Goal: Information Seeking & Learning: Learn about a topic

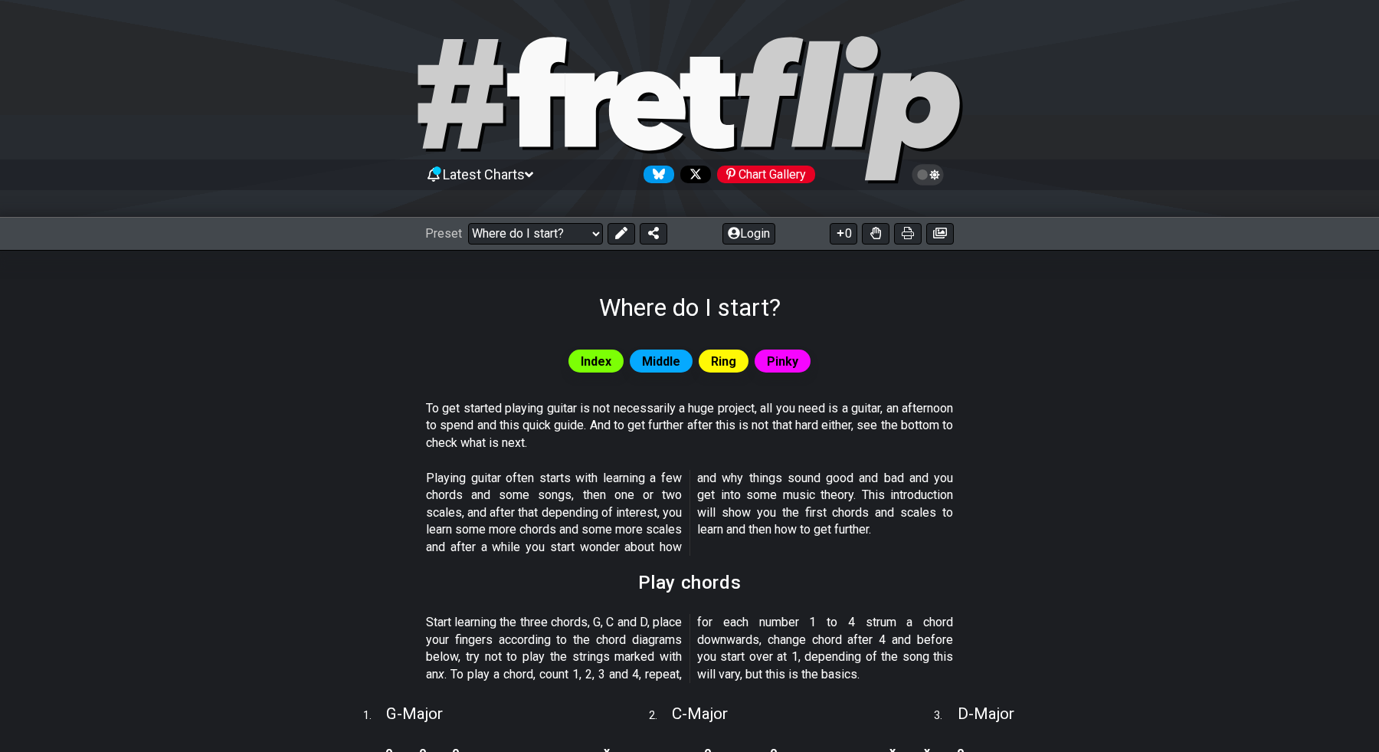
select select "/beginner-guitar"
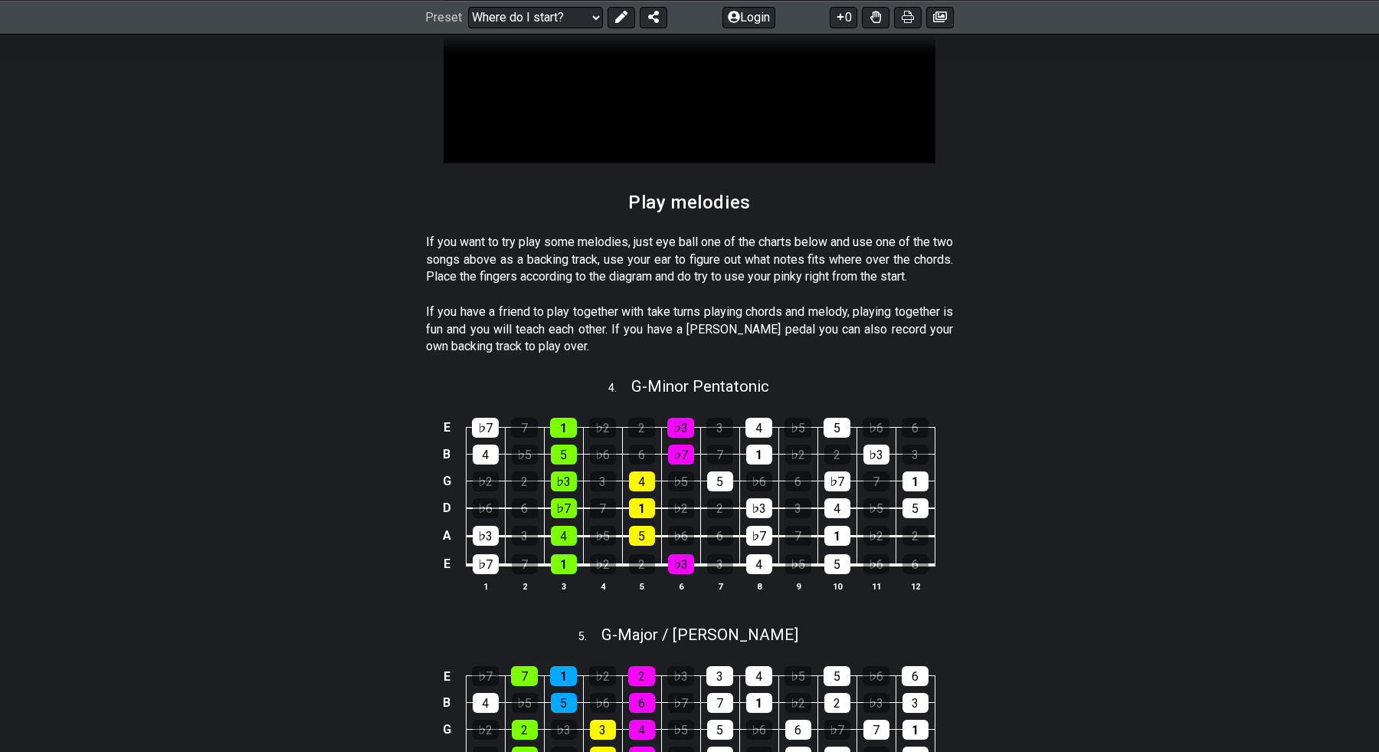
scroll to position [1698, 0]
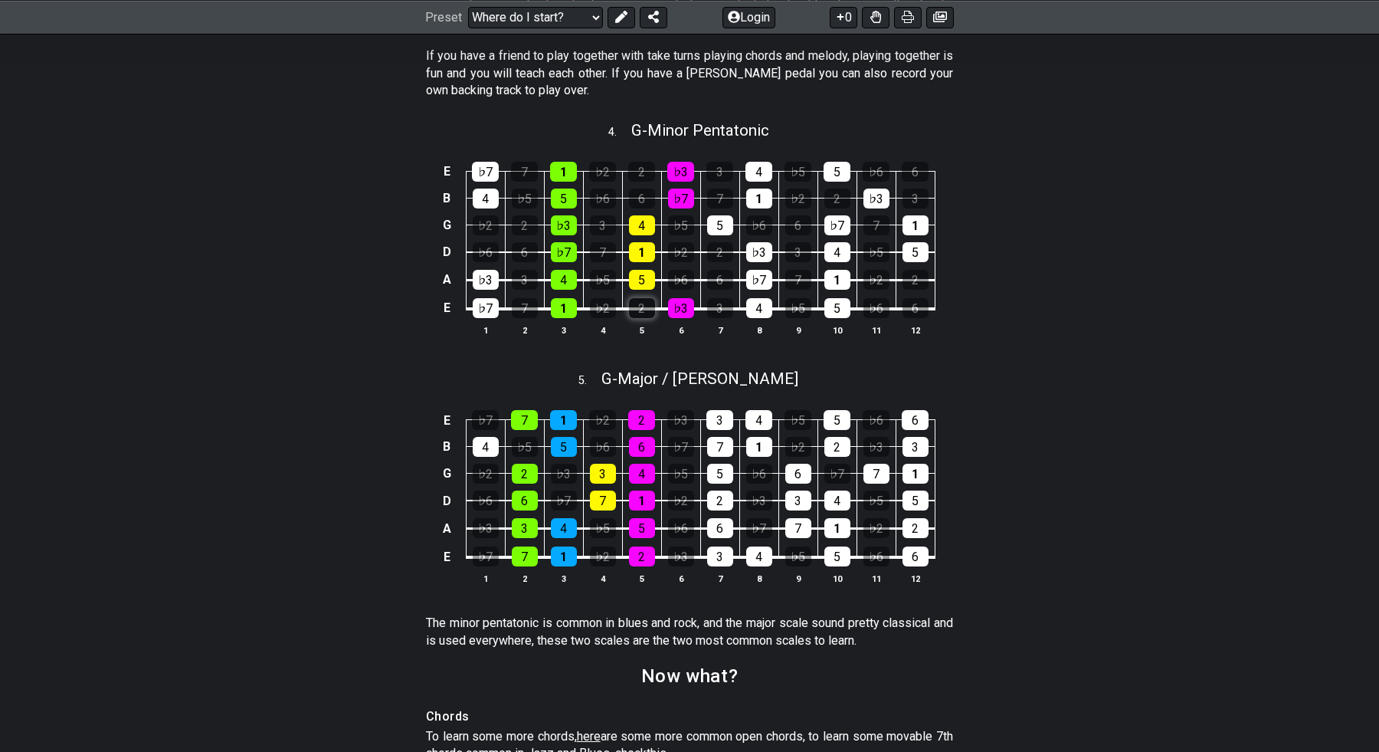
click at [646, 317] on div "2" at bounding box center [642, 308] width 26 height 20
click at [634, 318] on div "2" at bounding box center [642, 308] width 26 height 20
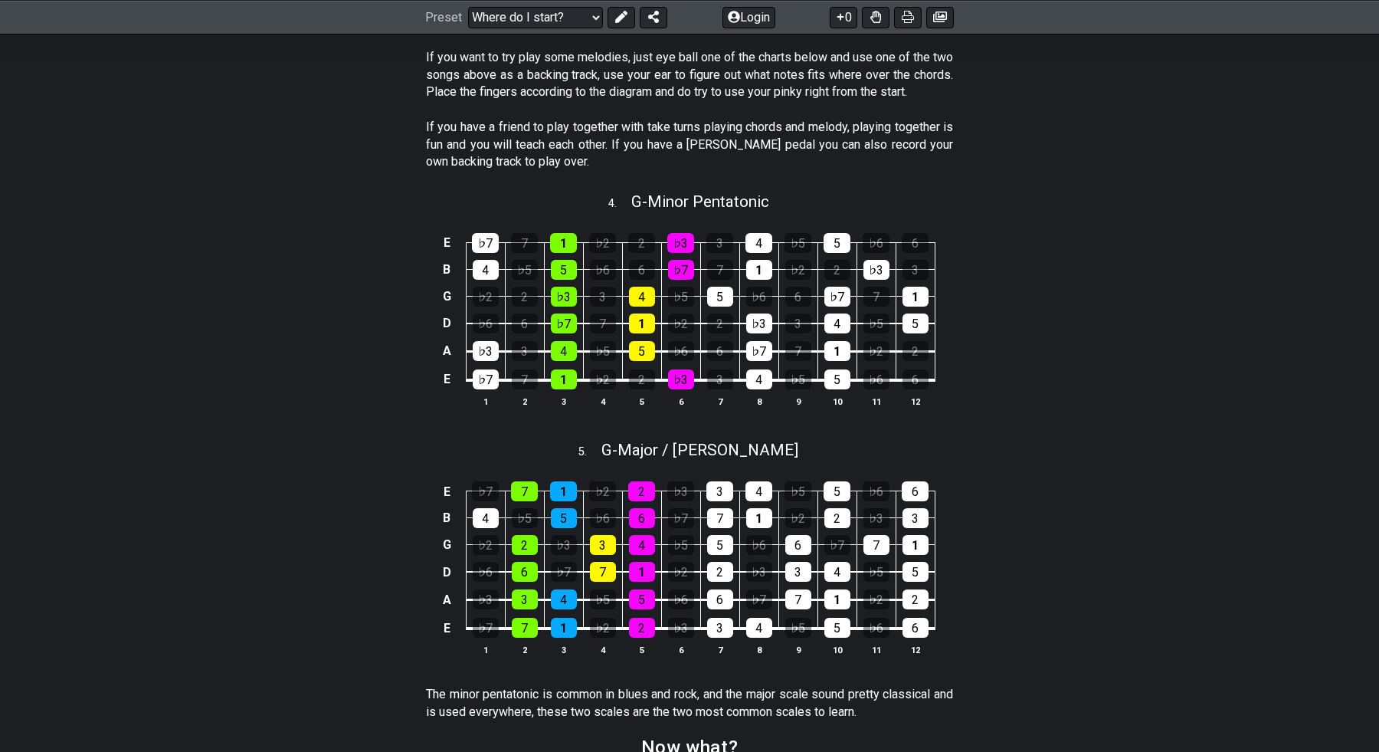
scroll to position [1621, 0]
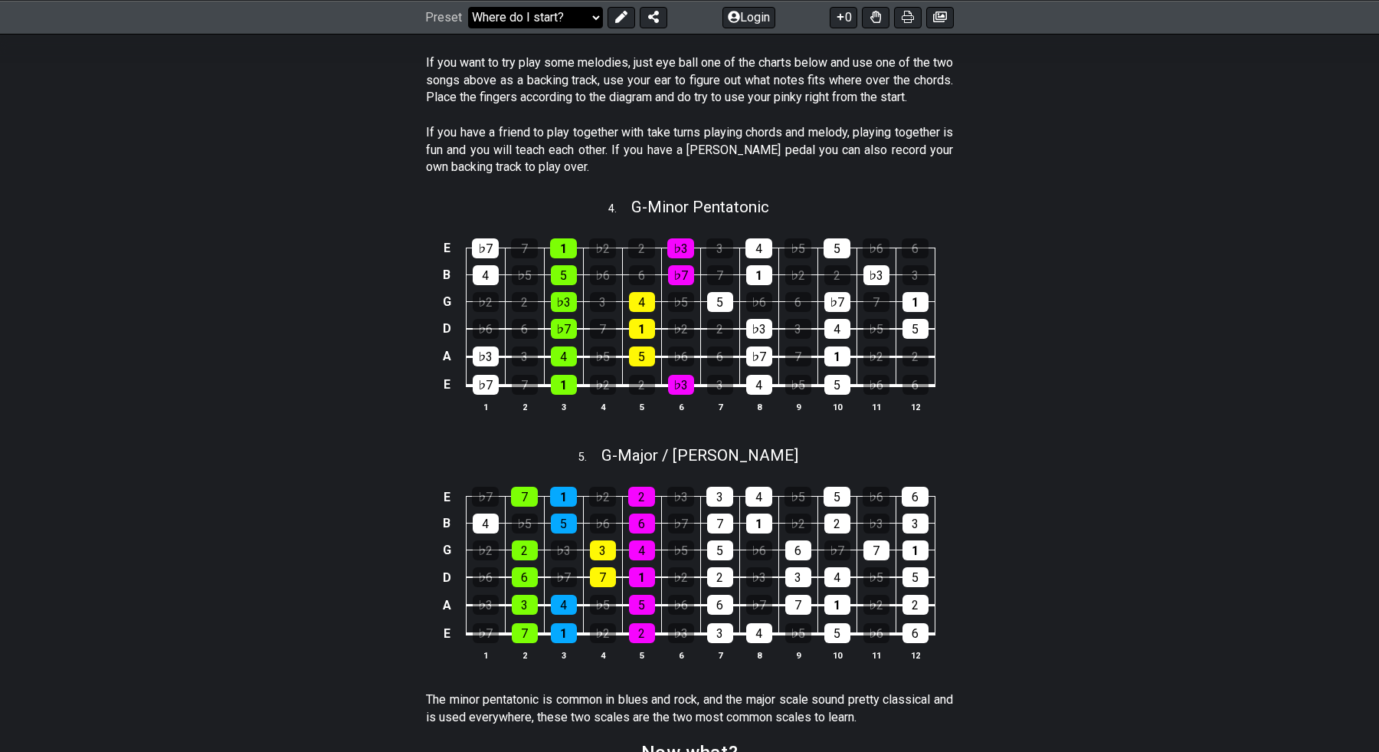
click at [550, 18] on select "Welcome to #fretflip! Initial Preset Custom Preset Minor Pentatonic Major Penta…" at bounding box center [535, 16] width 135 height 21
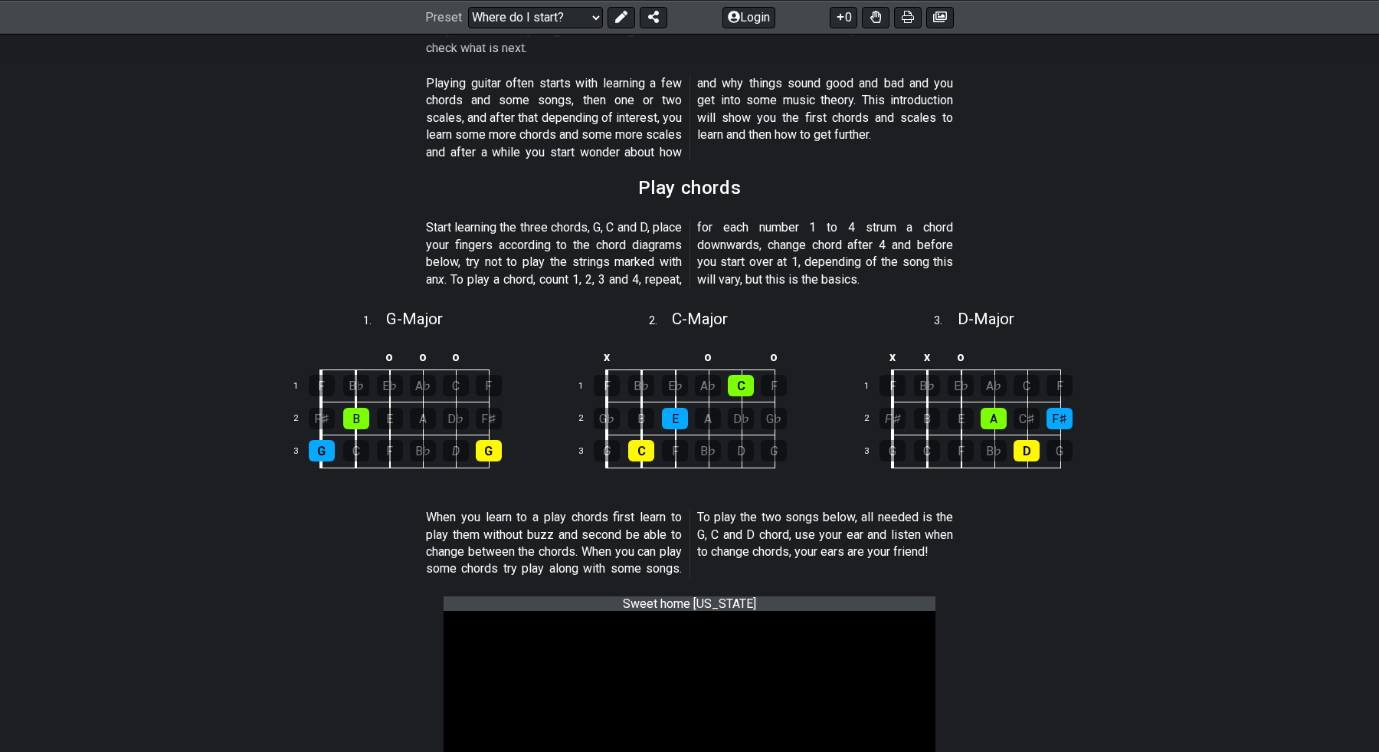
scroll to position [454, 0]
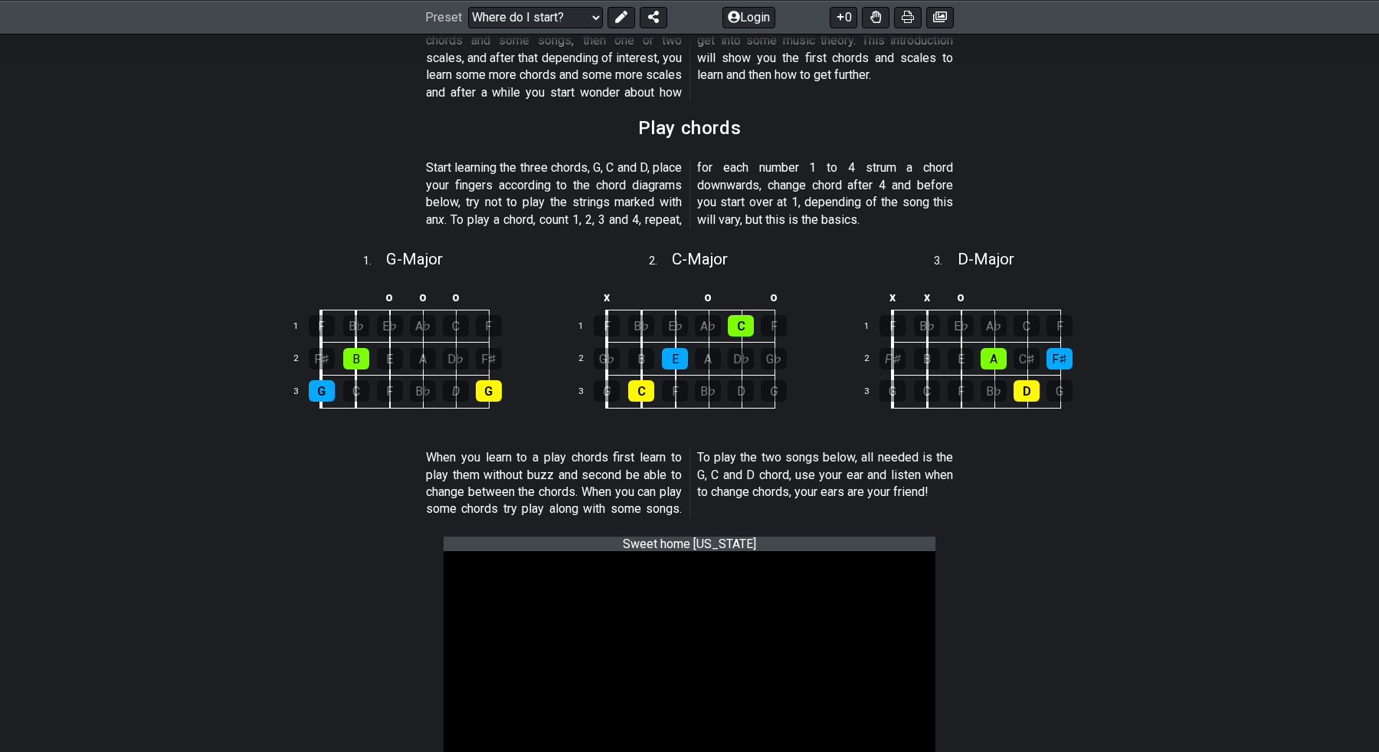
drag, startPoint x: 572, startPoint y: 458, endPoint x: 678, endPoint y: 490, distance: 110.5
click at [677, 490] on p "When you learn to a play chords first learn to play them without buzz and secon…" at bounding box center [689, 483] width 527 height 69
click at [678, 490] on p "When you learn to a play chords first learn to play them without buzz and secon…" at bounding box center [689, 483] width 527 height 69
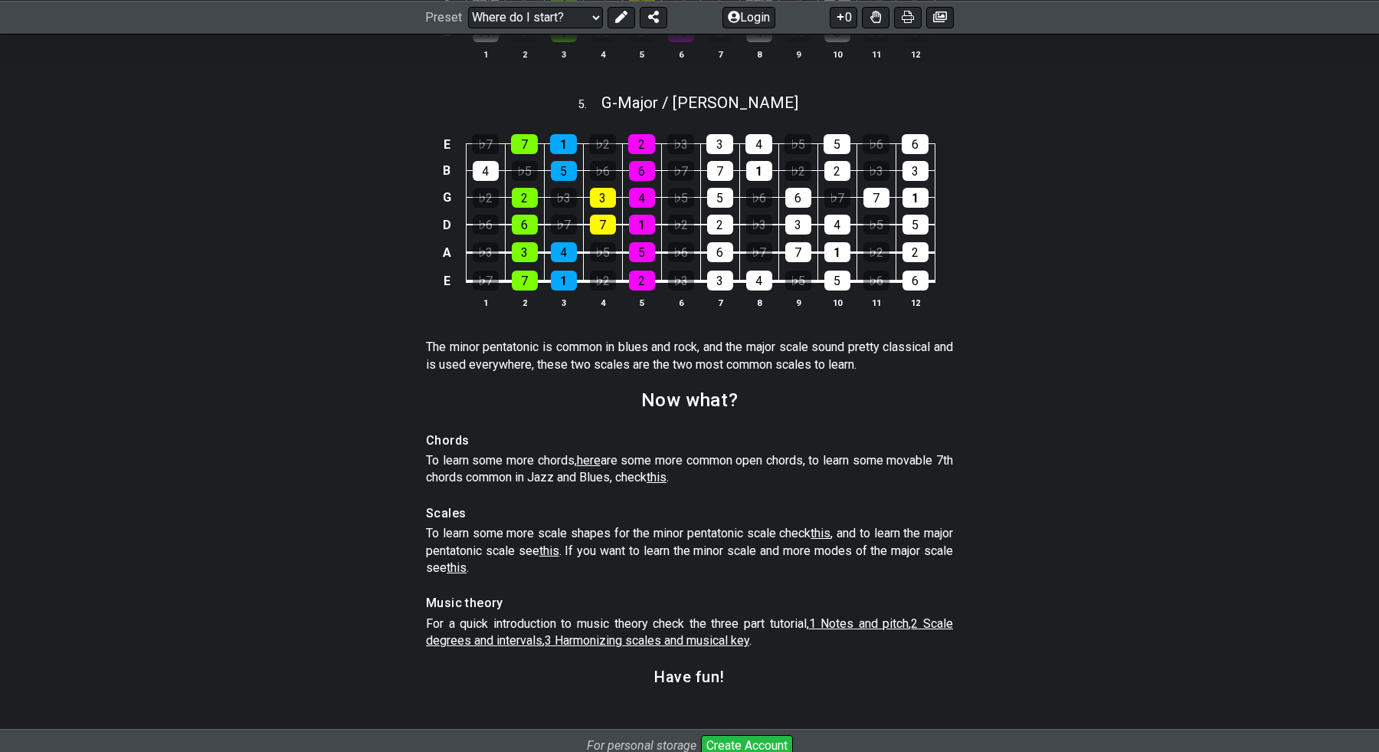
scroll to position [2118, 0]
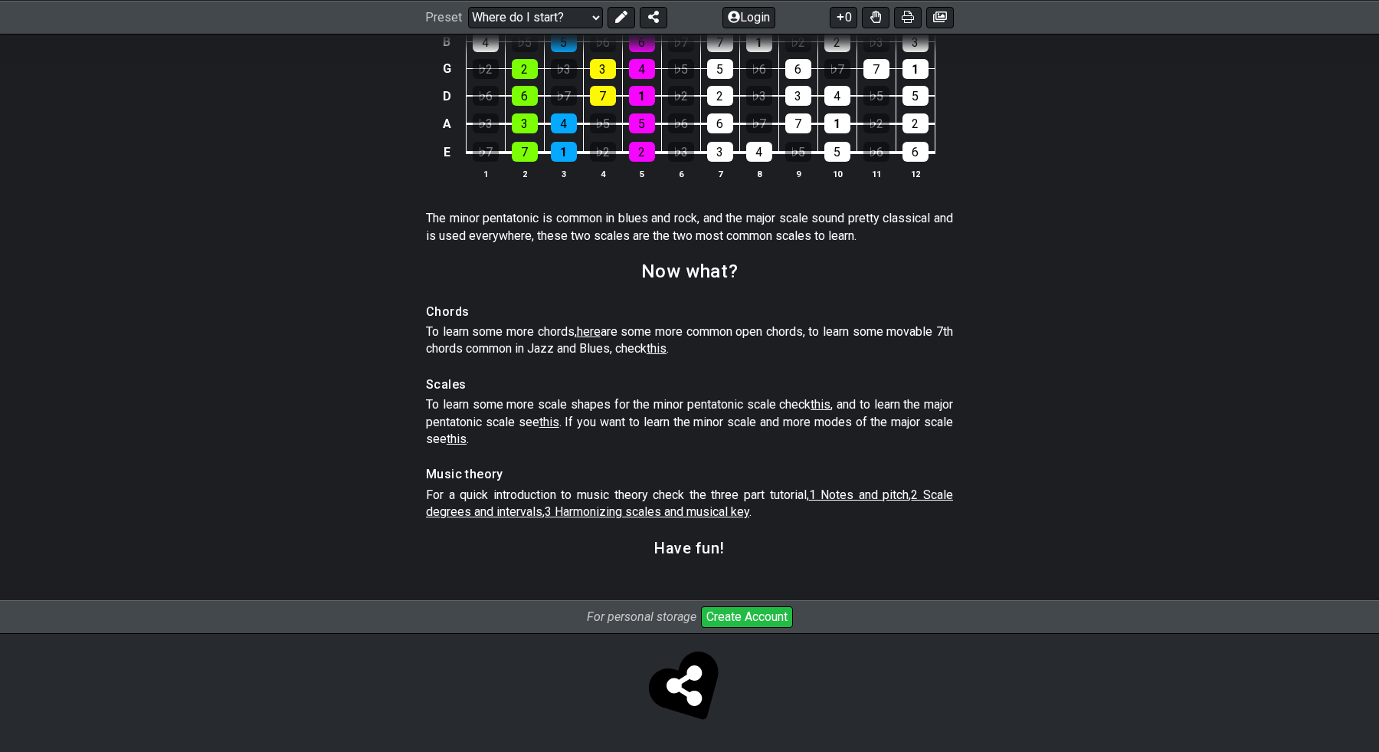
drag, startPoint x: 498, startPoint y: 215, endPoint x: 656, endPoint y: 262, distance: 164.6
click at [656, 263] on h2 "Now what?" at bounding box center [689, 271] width 97 height 17
drag, startPoint x: 653, startPoint y: 238, endPoint x: 516, endPoint y: 230, distance: 137.4
click at [516, 230] on p "The minor pentatonic is common in blues and rock, and the major scale sound pre…" at bounding box center [689, 227] width 527 height 34
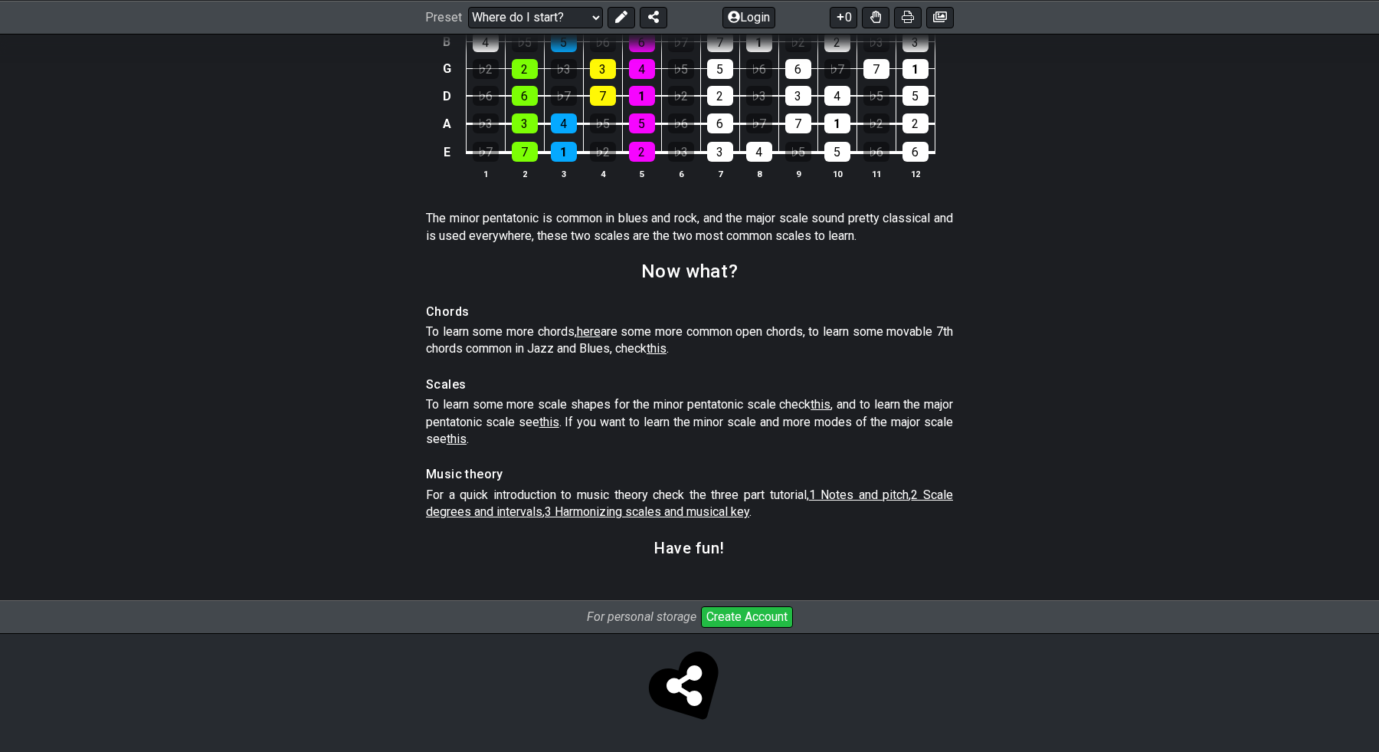
click at [516, 230] on p "The minor pentatonic is common in blues and rock, and the major scale sound pre…" at bounding box center [689, 227] width 527 height 34
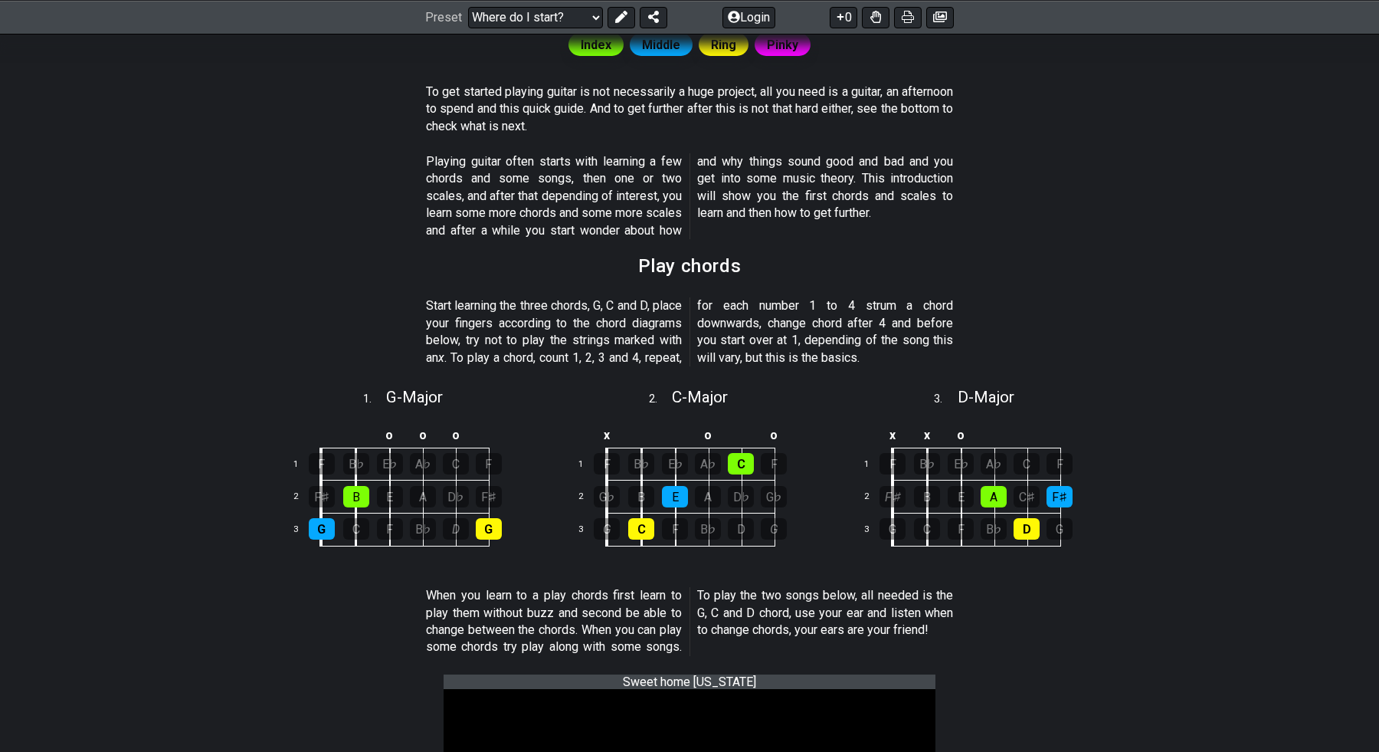
scroll to position [0, 0]
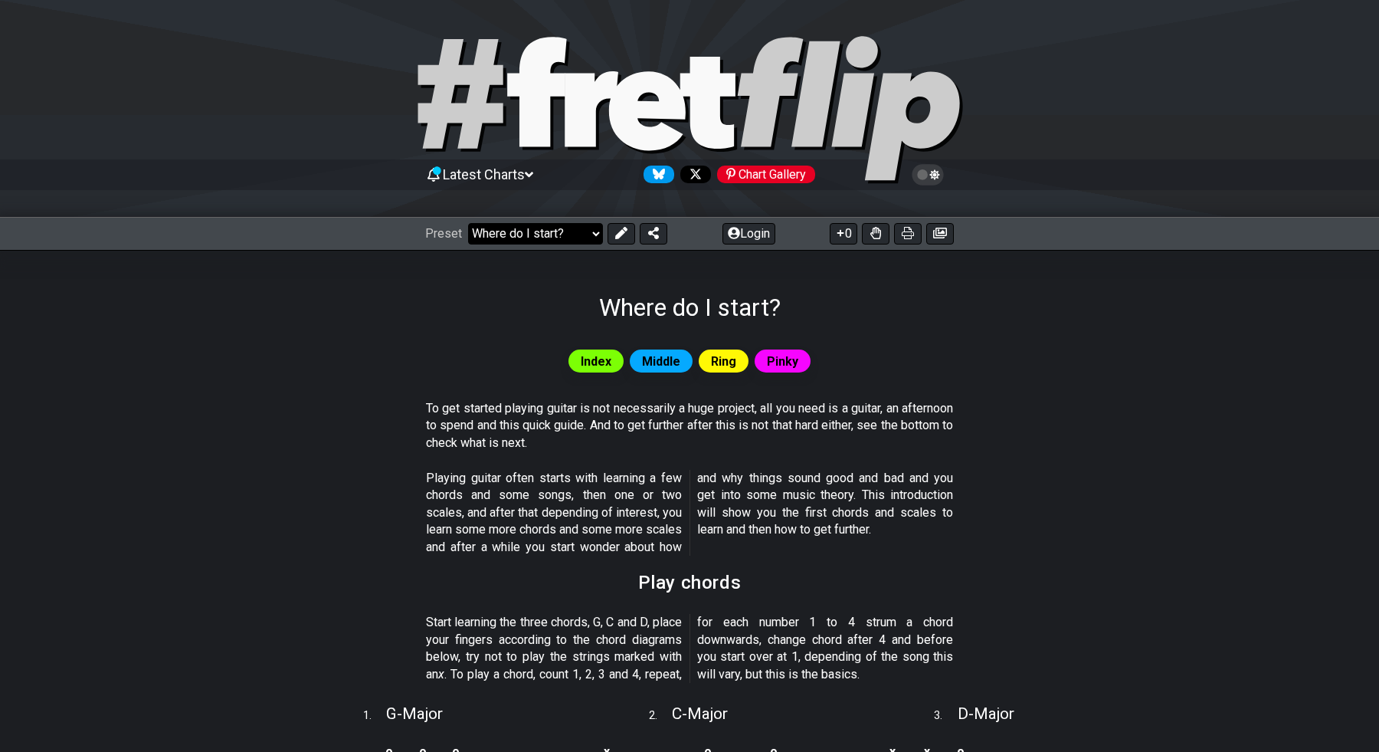
click at [557, 227] on select "Welcome to #fretflip! Initial Preset Custom Preset Minor Pentatonic Major Penta…" at bounding box center [535, 233] width 135 height 21
